Goal: Transaction & Acquisition: Purchase product/service

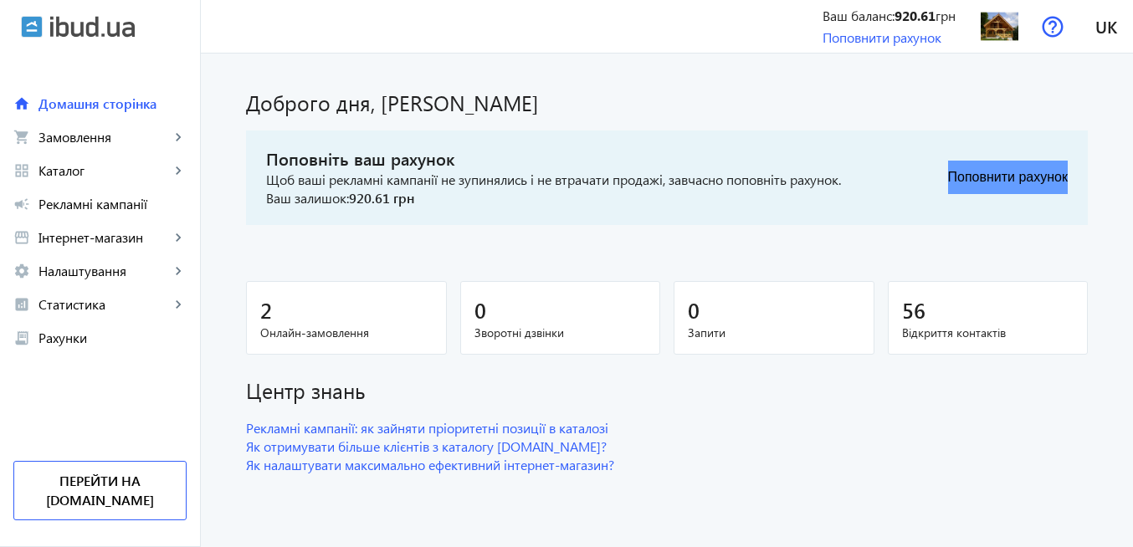
click at [982, 179] on button "Поповнити рахунок" at bounding box center [1008, 177] width 120 height 33
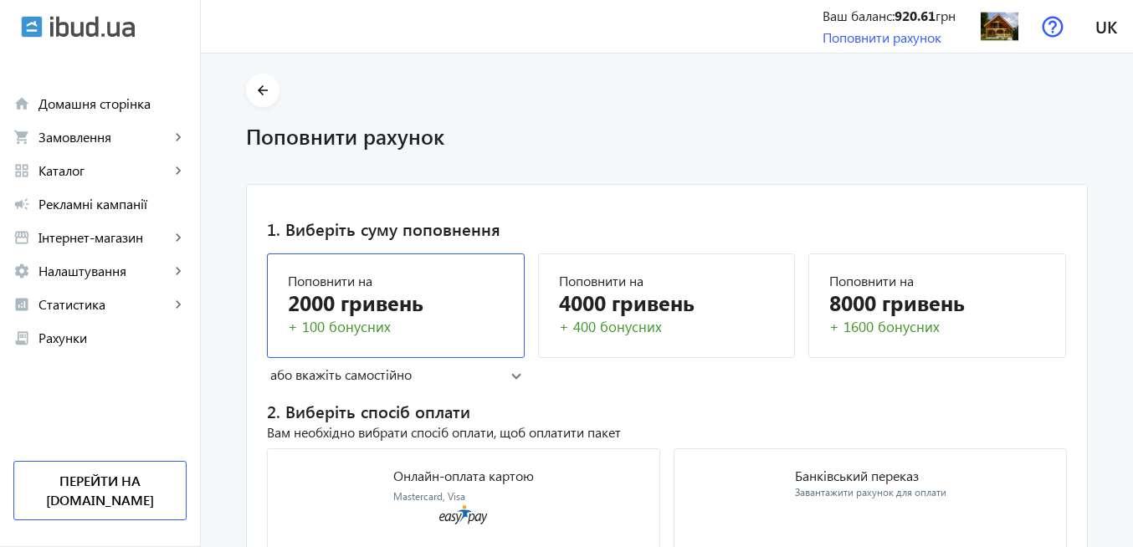
click at [387, 313] on div "2000 гривень" at bounding box center [396, 302] width 216 height 29
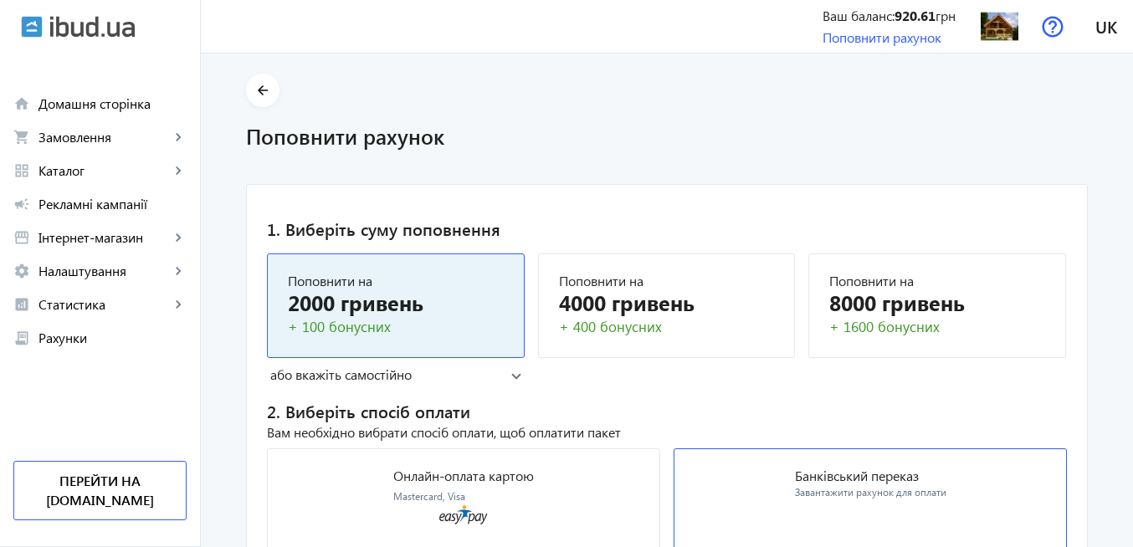
click at [880, 481] on p "Банківський переказ" at bounding box center [870, 475] width 151 height 13
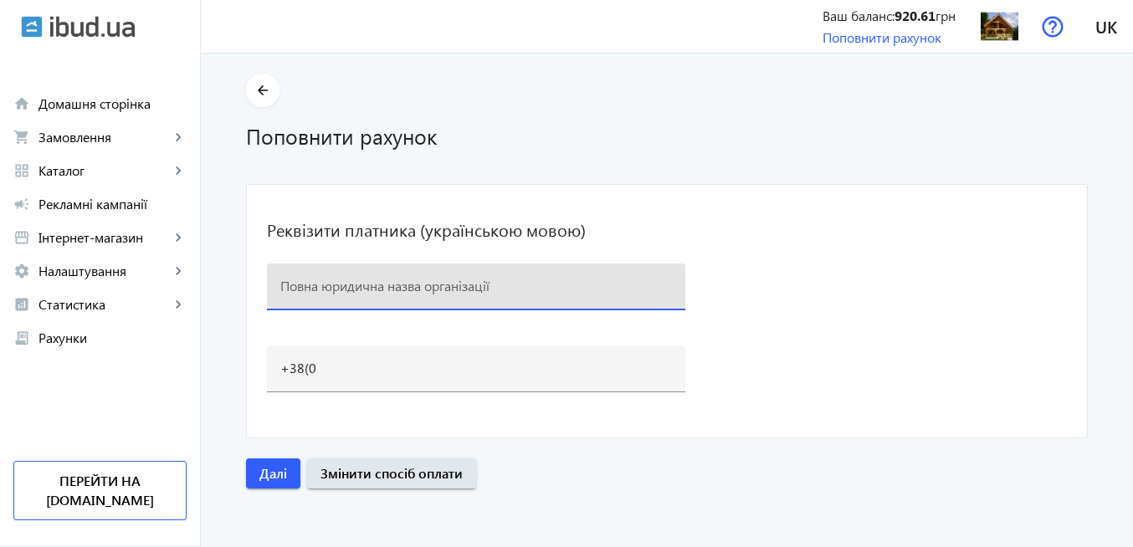
click at [429, 288] on input at bounding box center [476, 286] width 392 height 18
paste input "ДАРЕН БУДКОМФОРТ"
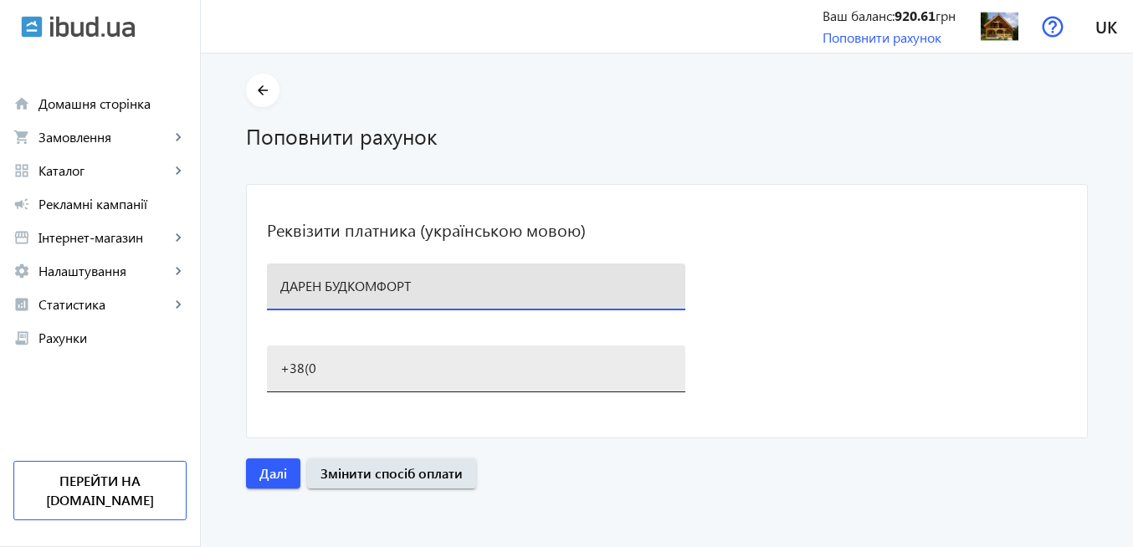
type input "ДАРЕН БУДКОМФОРТ"
click at [337, 371] on input "+38(0" at bounding box center [476, 368] width 392 height 18
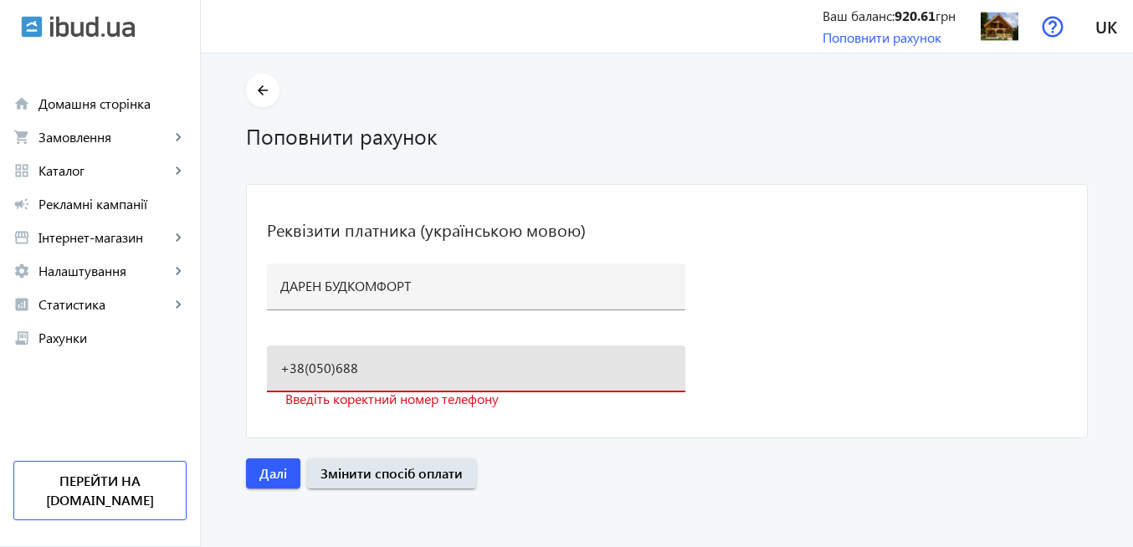
type input "[PHONE_NUMBER]"
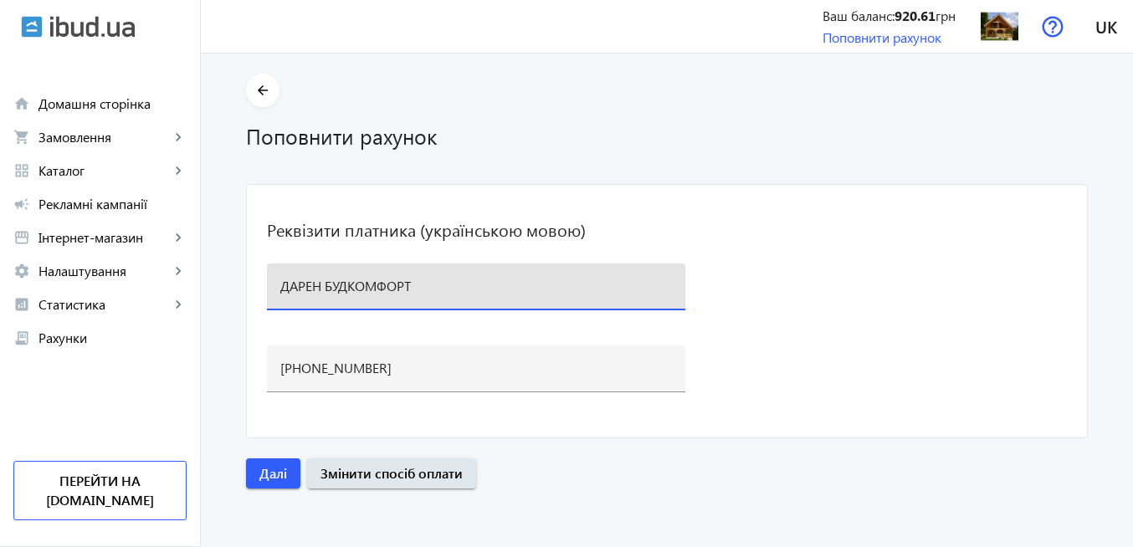
drag, startPoint x: 433, startPoint y: 279, endPoint x: 277, endPoint y: 281, distance: 155.7
click at [280, 281] on input "ДАРЕН БУДКОМФОРТ" at bounding box center [476, 286] width 392 height 18
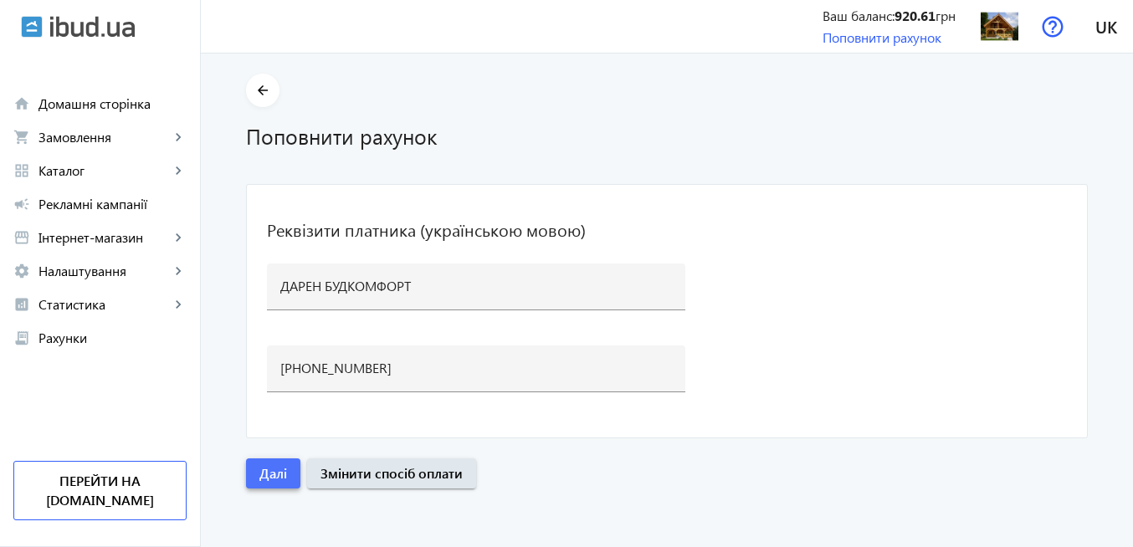
click at [266, 476] on span "Далі" at bounding box center [273, 473] width 28 height 18
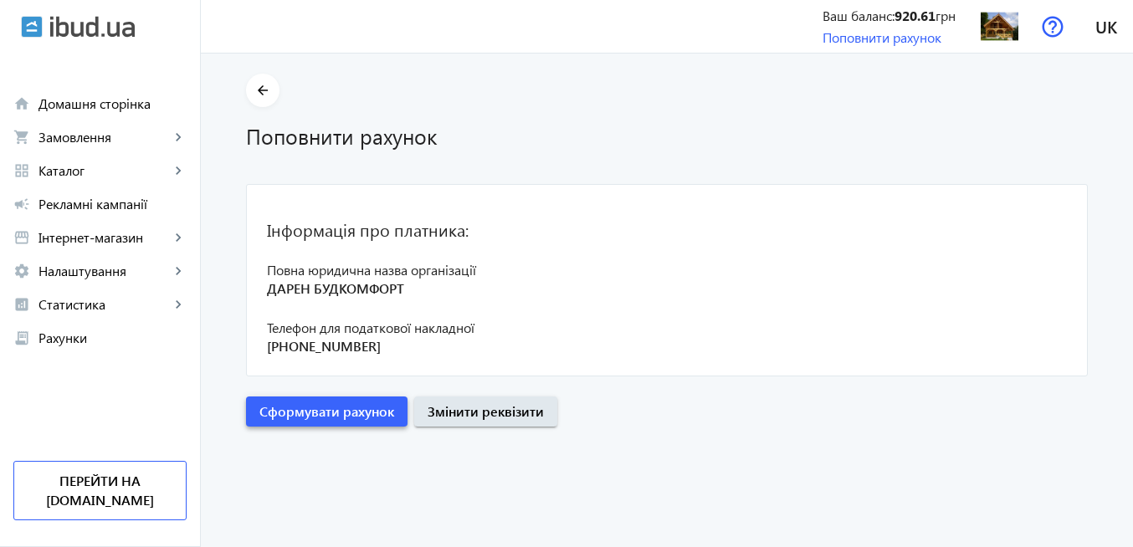
click at [376, 410] on span "Сформувати рахунок" at bounding box center [326, 412] width 135 height 18
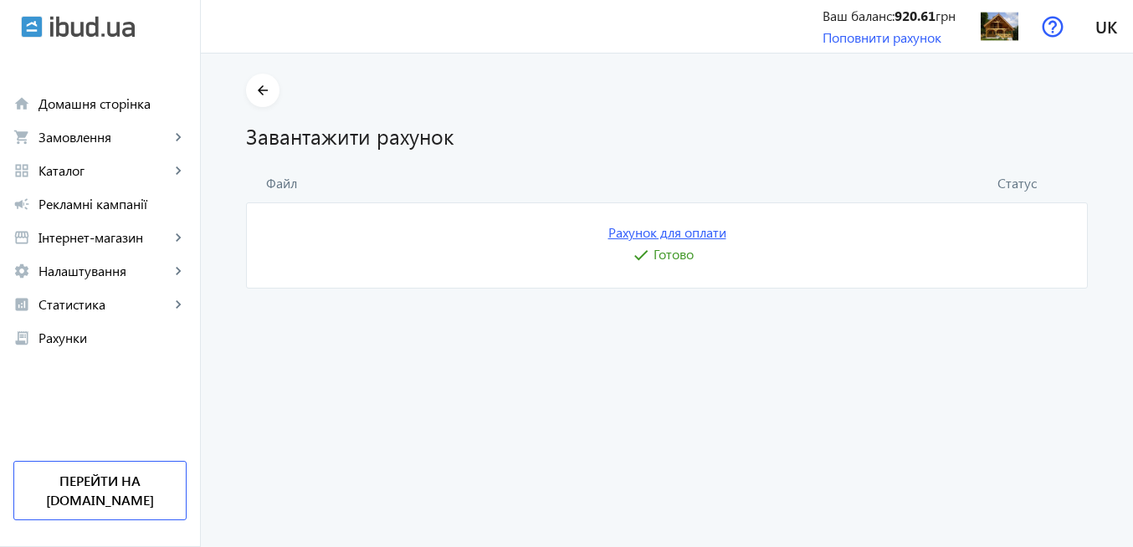
click at [670, 233] on link "Рахунок для оплати" at bounding box center [667, 232] width 118 height 18
click at [996, 38] on img at bounding box center [1000, 27] width 38 height 38
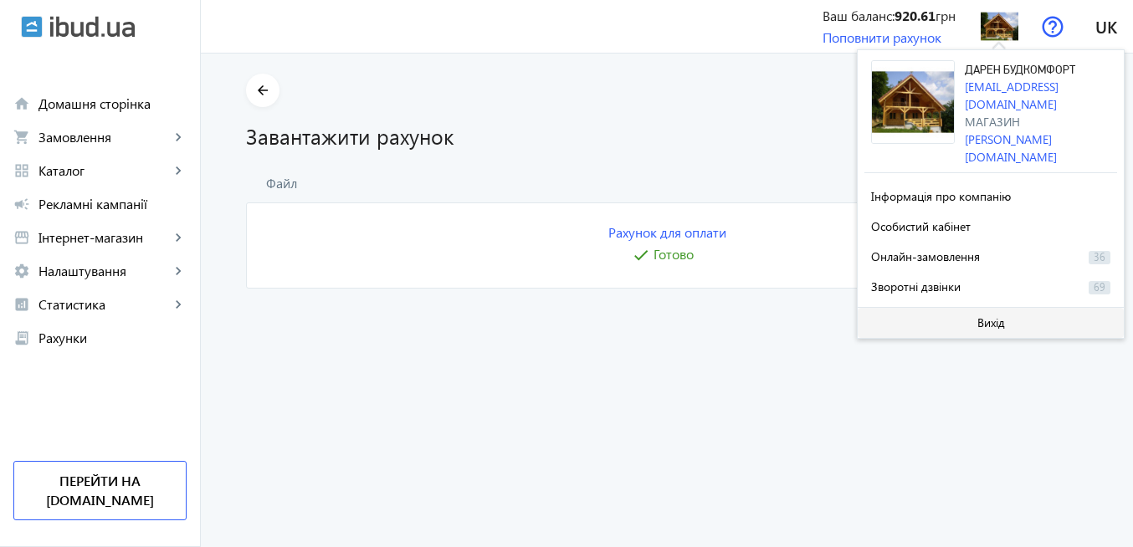
click at [996, 309] on span at bounding box center [991, 323] width 266 height 40
